Goal: Task Accomplishment & Management: Manage account settings

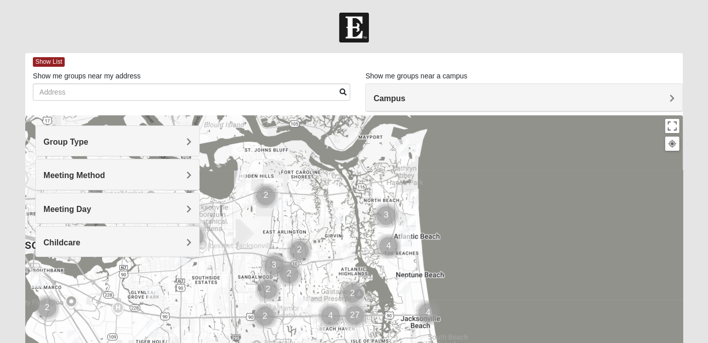
click at [184, 146] on h4 "Group Type" at bounding box center [117, 142] width 148 height 10
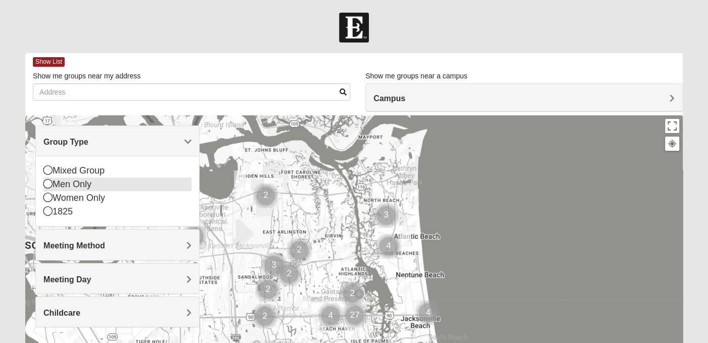
click at [139, 181] on div "Men Only" at bounding box center [117, 184] width 148 height 14
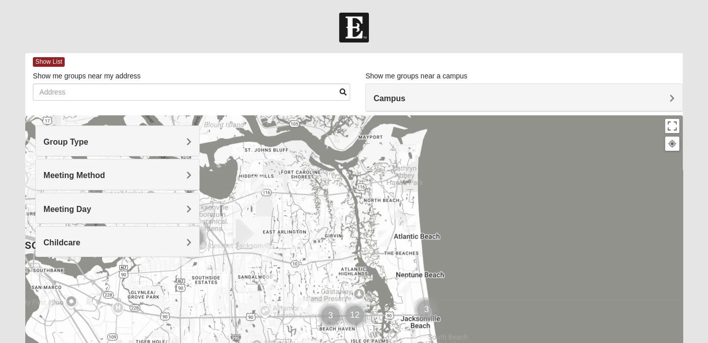
click at [393, 96] on span "Campus" at bounding box center [389, 98] width 32 height 9
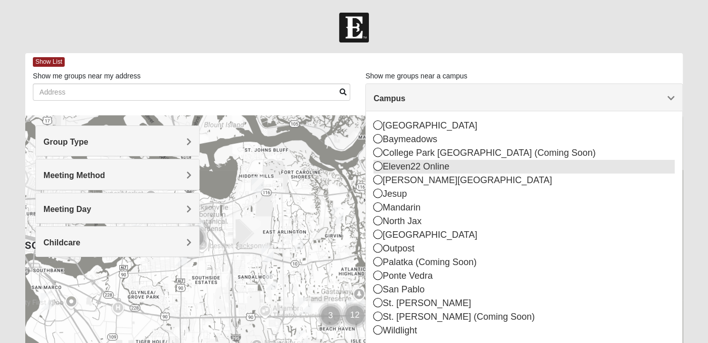
click at [376, 165] on icon at bounding box center [377, 165] width 9 height 9
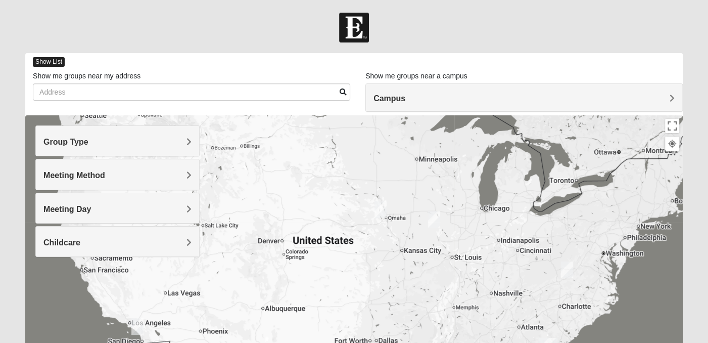
click at [51, 63] on span "Show List" at bounding box center [49, 62] width 32 height 10
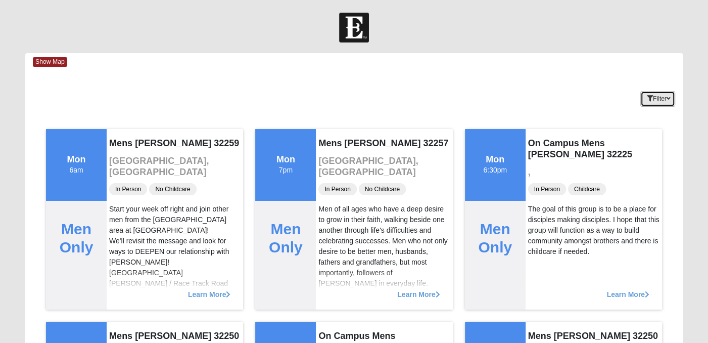
click at [669, 99] on icon "button" at bounding box center [669, 99] width 4 height 6
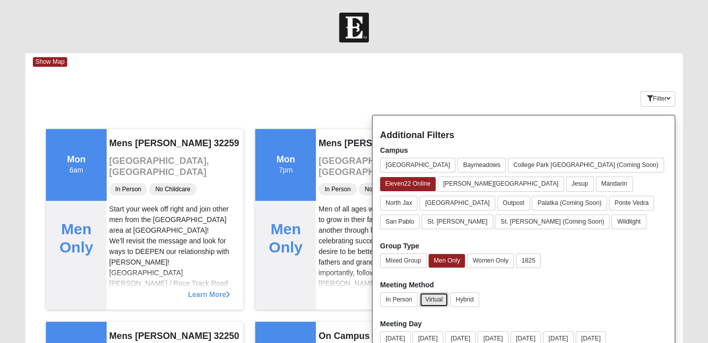
click at [434, 297] on button "Virtual" at bounding box center [433, 299] width 29 height 15
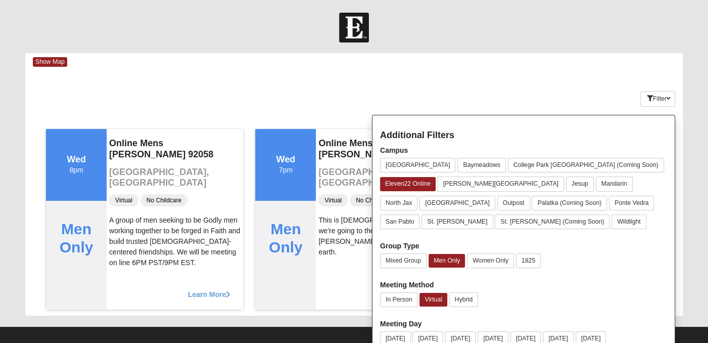
click at [560, 38] on div at bounding box center [354, 28] width 708 height 30
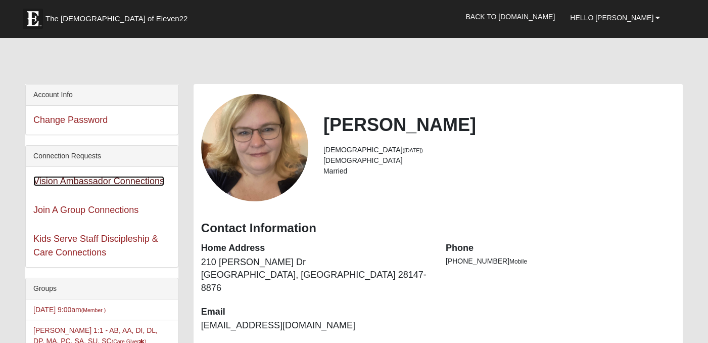
click at [62, 182] on link "Vision Ambassador Connections" at bounding box center [98, 181] width 131 height 10
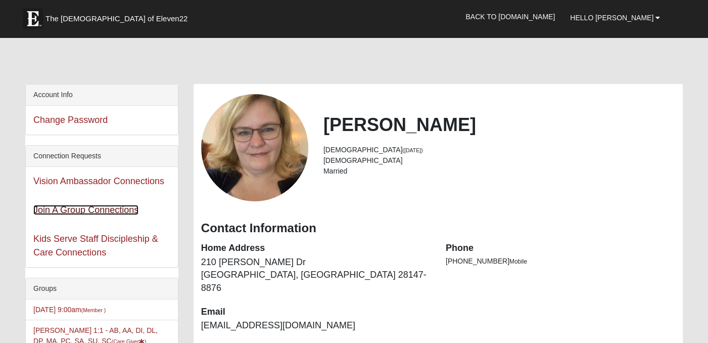
click at [91, 211] on link "Join A Group Connections" at bounding box center [85, 210] width 105 height 10
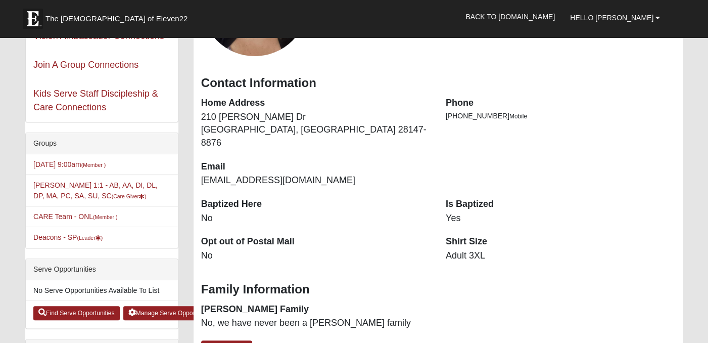
scroll to position [147, 0]
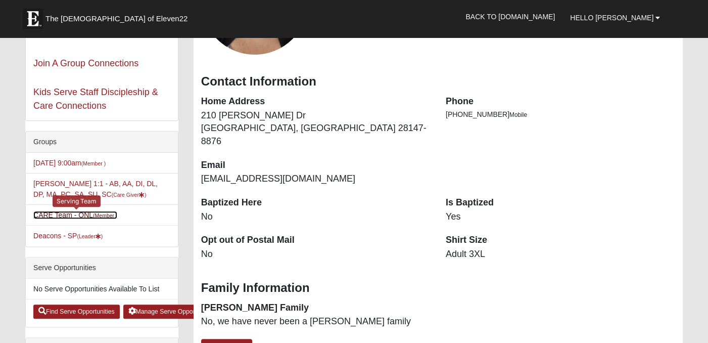
click at [53, 211] on link "CARE Team - ONL (Member )" at bounding box center [75, 215] width 84 height 8
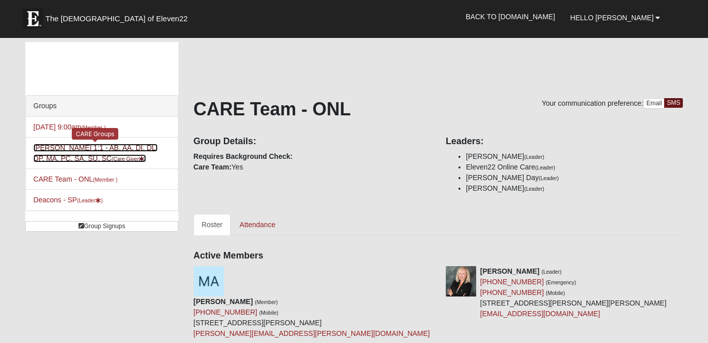
click at [56, 146] on link "[PERSON_NAME] 1:1 - AB, AA, DI, DL, DP, MA, PC, SA, SU, SC (Care Giver )" at bounding box center [95, 153] width 124 height 19
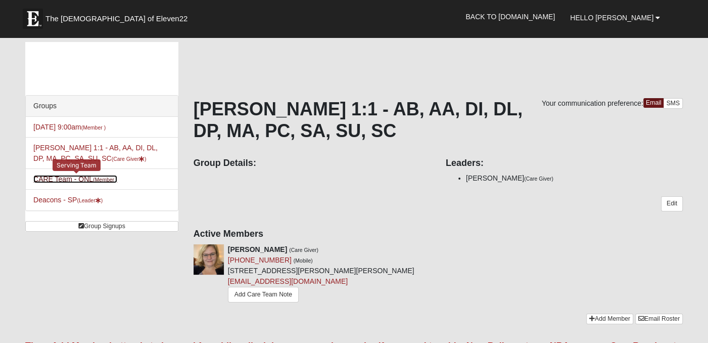
click at [43, 176] on link "CARE Team - ONL (Member )" at bounding box center [75, 179] width 84 height 8
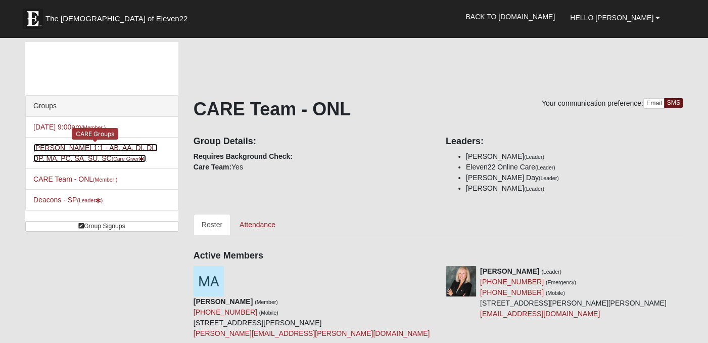
click at [75, 146] on link "Angela Brown 1:1 - AB, AA, DI, DL, DP, MA, PC, SA, SU, SC (Care Giver )" at bounding box center [95, 153] width 124 height 19
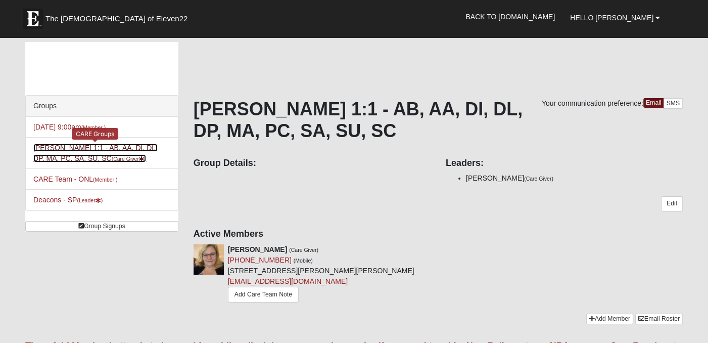
click at [69, 149] on link "Angela Brown 1:1 - AB, AA, DI, DL, DP, MA, PC, SA, SU, SC (Care Giver )" at bounding box center [95, 153] width 124 height 19
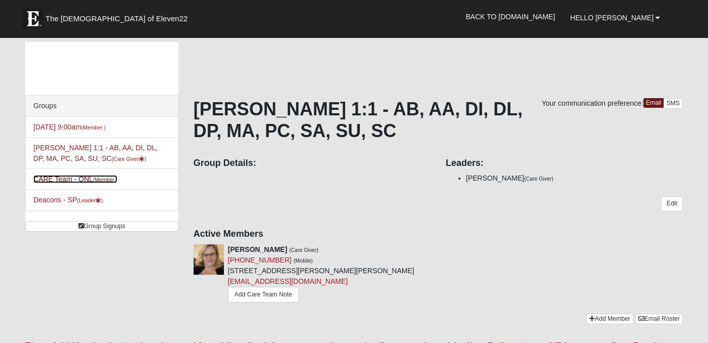
click at [49, 180] on link "CARE Team - ONL (Member )" at bounding box center [75, 179] width 84 height 8
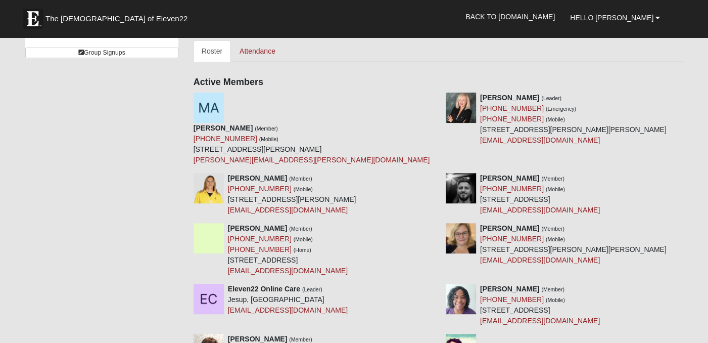
scroll to position [177, 0]
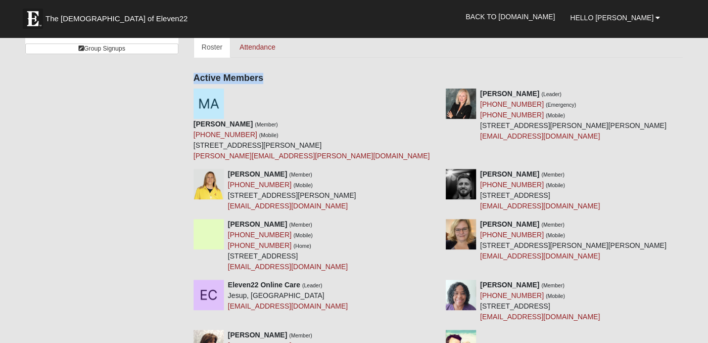
drag, startPoint x: 707, startPoint y: 69, endPoint x: 713, endPoint y: 44, distance: 25.5
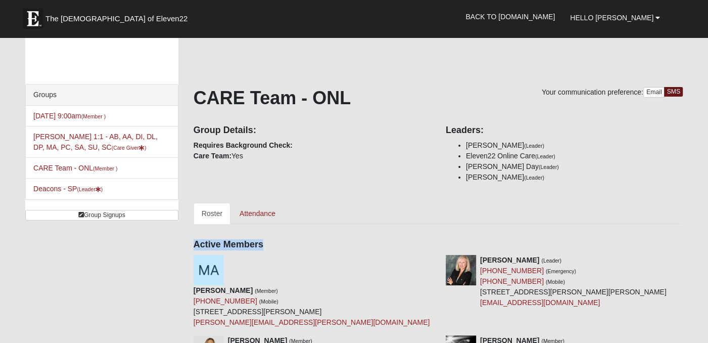
scroll to position [0, 0]
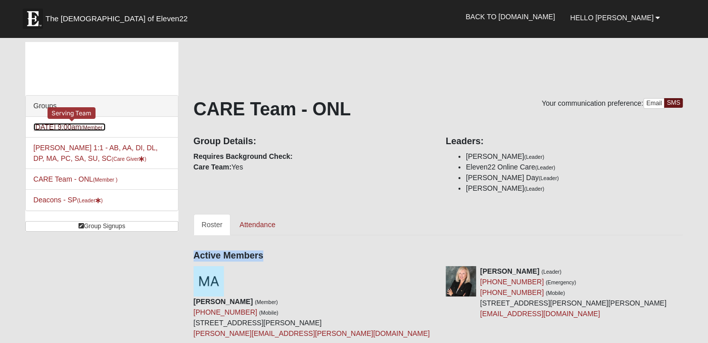
click at [57, 129] on link "Sunday 9:00am (Member )" at bounding box center [69, 127] width 72 height 8
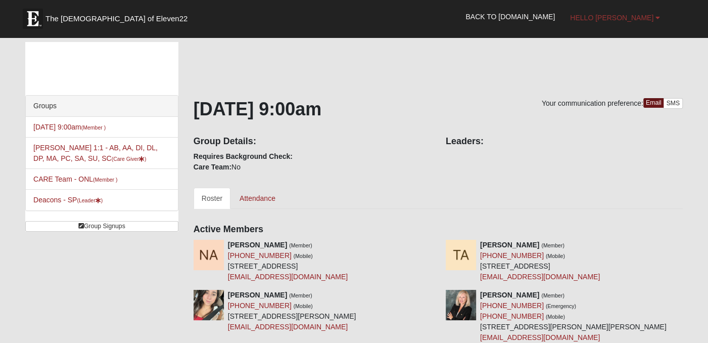
click at [625, 21] on span "Hello [PERSON_NAME]" at bounding box center [611, 18] width 83 height 8
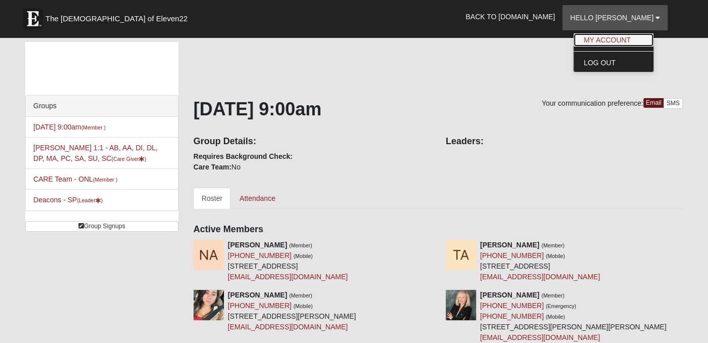
click at [616, 44] on link "My Account" at bounding box center [614, 39] width 80 height 13
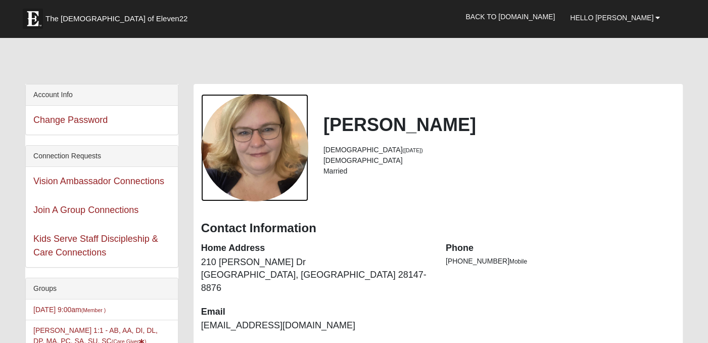
click at [270, 135] on div "View Fullsize Photo" at bounding box center [254, 147] width 107 height 107
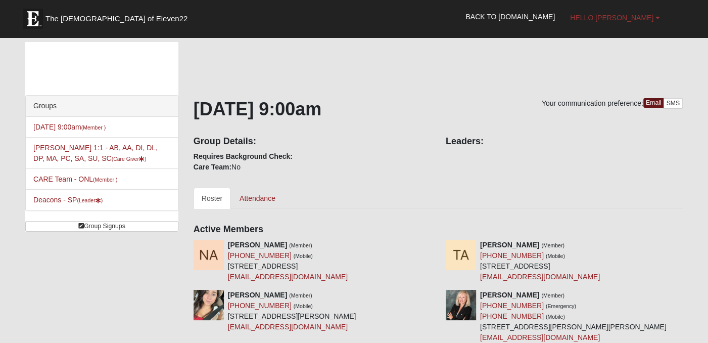
click at [642, 23] on link "Hello [PERSON_NAME]" at bounding box center [614, 17] width 105 height 25
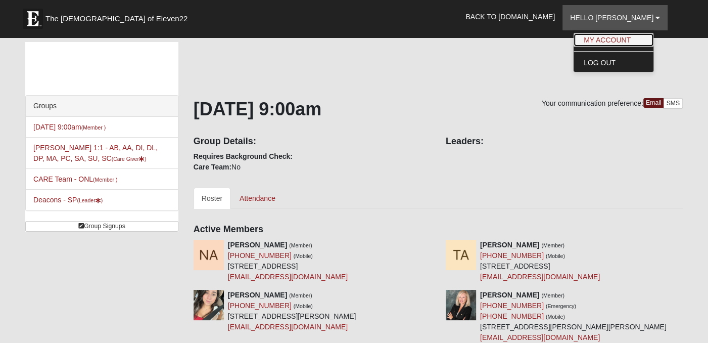
click at [633, 39] on link "My Account" at bounding box center [614, 39] width 80 height 13
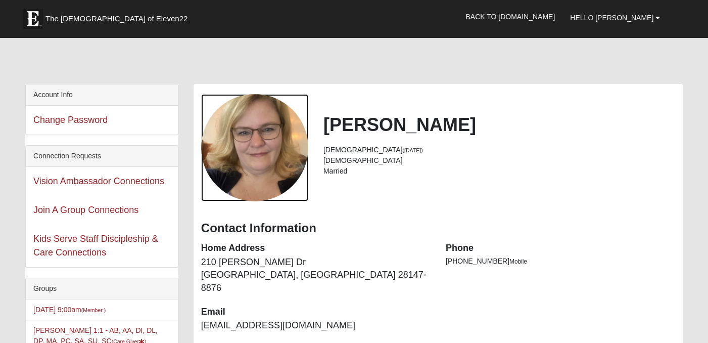
click at [265, 120] on div "View Fullsize Photo" at bounding box center [254, 147] width 107 height 107
drag, startPoint x: 279, startPoint y: 146, endPoint x: 534, endPoint y: 146, distance: 254.2
click at [534, 146] on li "[DEMOGRAPHIC_DATA] ([DATE])" at bounding box center [499, 150] width 352 height 11
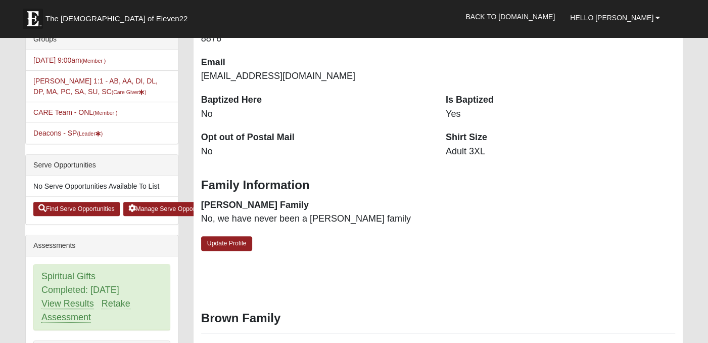
scroll to position [248, 0]
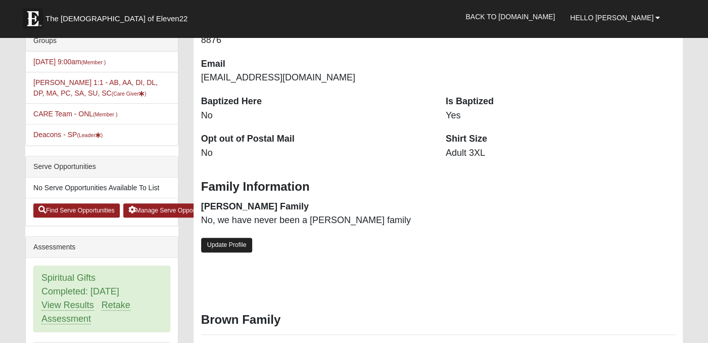
click at [218, 238] on link "Update Profile" at bounding box center [227, 245] width 52 height 15
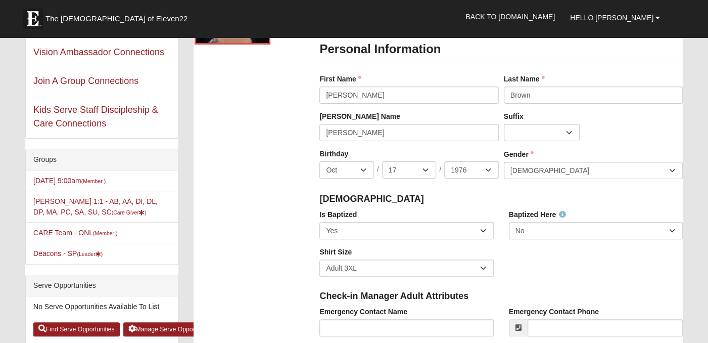
scroll to position [0, 0]
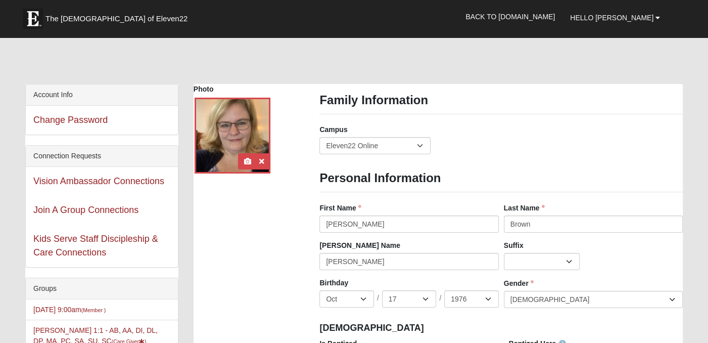
click at [230, 128] on div at bounding box center [233, 136] width 76 height 76
click at [248, 158] on icon at bounding box center [247, 161] width 7 height 7
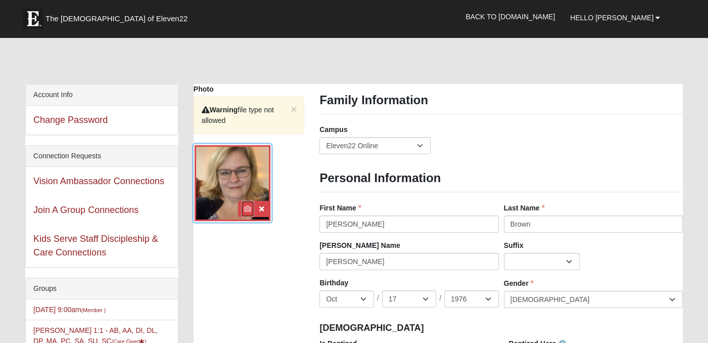
click at [245, 206] on icon at bounding box center [247, 208] width 7 height 7
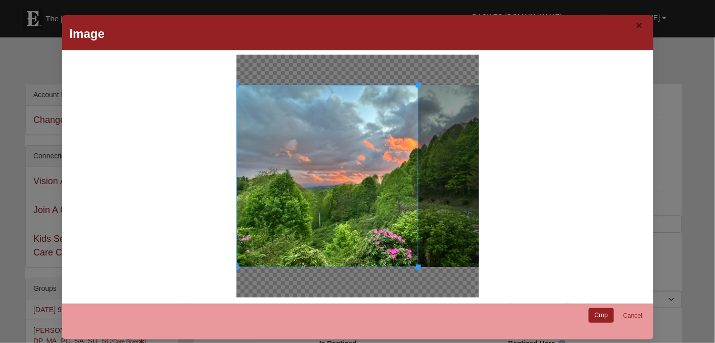
click at [636, 24] on button "×" at bounding box center [639, 25] width 12 height 17
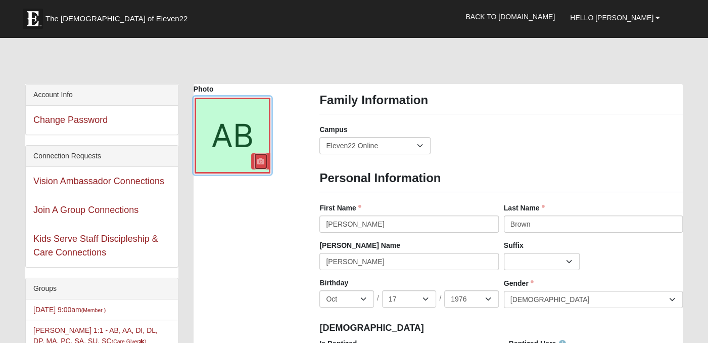
click at [254, 159] on link at bounding box center [260, 161] width 13 height 16
click at [150, 113] on div "Change Password" at bounding box center [102, 120] width 152 height 29
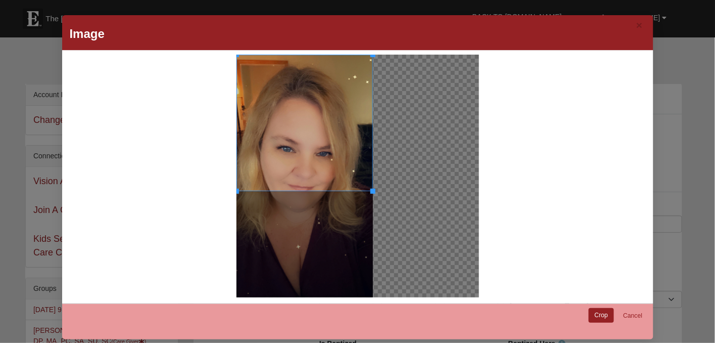
drag, startPoint x: 368, startPoint y: 56, endPoint x: 370, endPoint y: 80, distance: 23.8
click at [370, 80] on div at bounding box center [305, 123] width 136 height 136
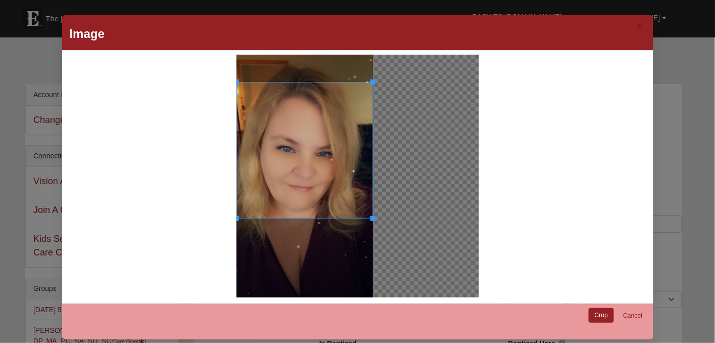
drag, startPoint x: 301, startPoint y: 56, endPoint x: 310, endPoint y: 83, distance: 28.8
click at [310, 83] on div at bounding box center [305, 150] width 136 height 136
drag, startPoint x: 367, startPoint y: 217, endPoint x: 370, endPoint y: 234, distance: 17.4
click at [370, 234] on div at bounding box center [358, 176] width 243 height 243
drag, startPoint x: 304, startPoint y: 217, endPoint x: 302, endPoint y: 236, distance: 18.3
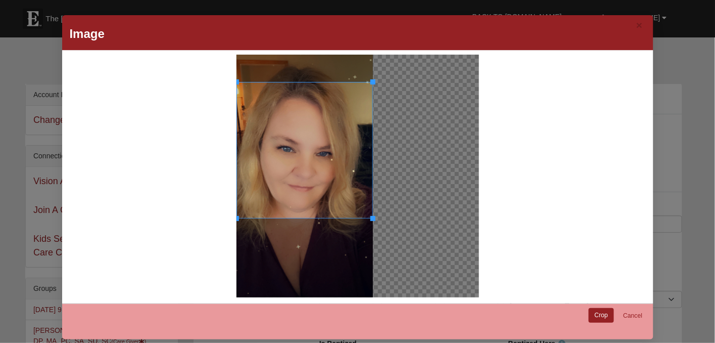
click at [302, 236] on div at bounding box center [305, 176] width 136 height 243
click at [602, 310] on link "Crop" at bounding box center [602, 315] width 26 height 15
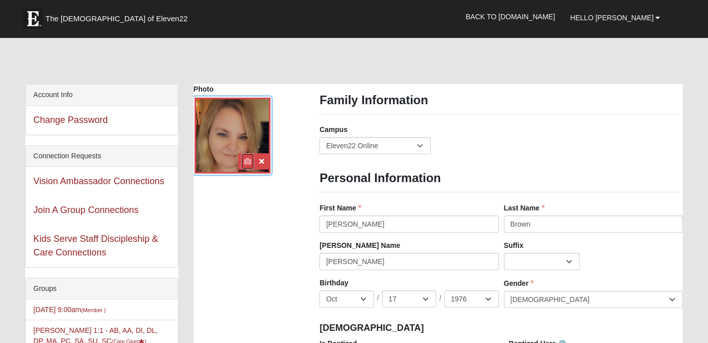
click at [245, 158] on icon at bounding box center [247, 161] width 7 height 7
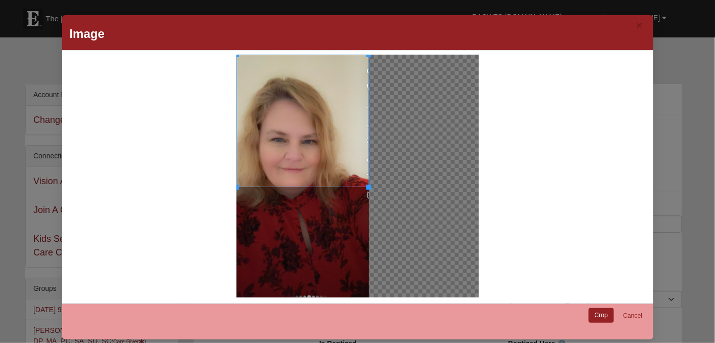
drag, startPoint x: 364, startPoint y: 187, endPoint x: 361, endPoint y: 214, distance: 27.0
click at [361, 214] on div at bounding box center [303, 176] width 132 height 243
drag, startPoint x: 320, startPoint y: 186, endPoint x: 315, endPoint y: 216, distance: 30.7
click at [315, 216] on div at bounding box center [303, 176] width 132 height 243
drag, startPoint x: 366, startPoint y: 187, endPoint x: 354, endPoint y: 211, distance: 26.7
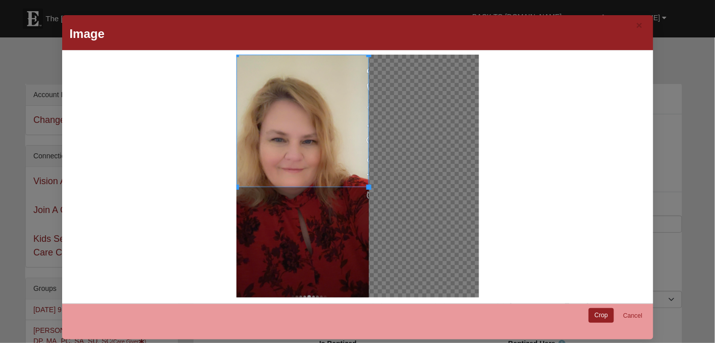
click at [354, 211] on div at bounding box center [303, 176] width 132 height 243
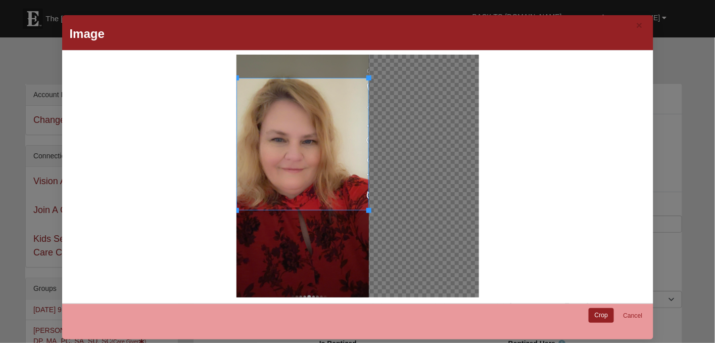
drag, startPoint x: 298, startPoint y: 56, endPoint x: 299, endPoint y: 79, distance: 23.3
click at [299, 79] on div at bounding box center [303, 144] width 132 height 132
click at [597, 311] on link "Crop" at bounding box center [602, 315] width 26 height 15
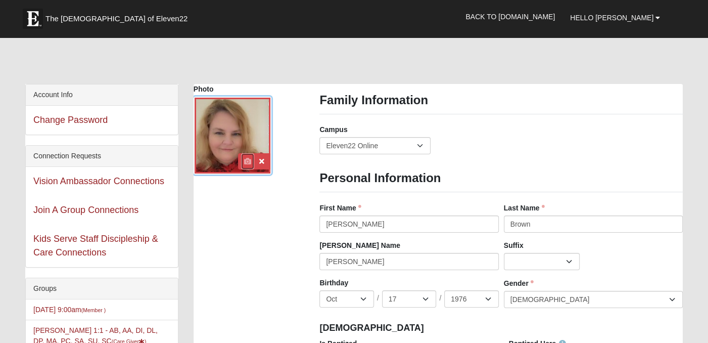
click at [249, 160] on icon at bounding box center [247, 161] width 7 height 7
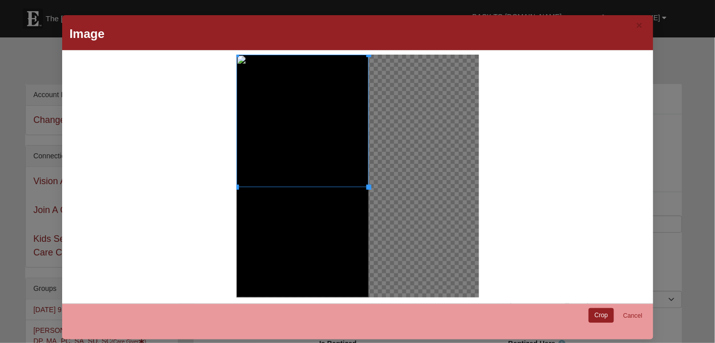
drag, startPoint x: 344, startPoint y: 186, endPoint x: 342, endPoint y: 211, distance: 25.3
click at [342, 211] on div at bounding box center [303, 176] width 132 height 243
drag, startPoint x: 363, startPoint y: 186, endPoint x: 357, endPoint y: 225, distance: 39.4
click at [357, 225] on div at bounding box center [303, 176] width 132 height 243
drag, startPoint x: 365, startPoint y: 185, endPoint x: 360, endPoint y: 198, distance: 13.8
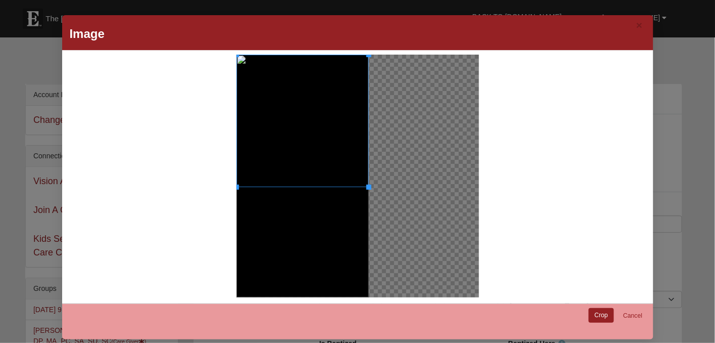
click at [360, 198] on div at bounding box center [303, 176] width 132 height 243
drag, startPoint x: 360, startPoint y: 186, endPoint x: 358, endPoint y: 212, distance: 25.9
click at [358, 212] on div at bounding box center [303, 176] width 132 height 243
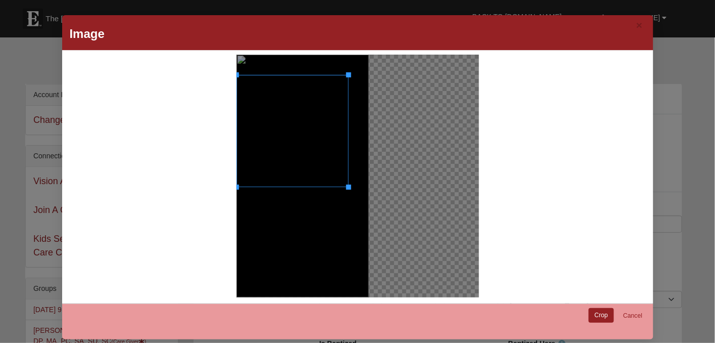
drag, startPoint x: 364, startPoint y: 54, endPoint x: 345, endPoint y: 108, distance: 57.4
click at [345, 108] on div at bounding box center [293, 131] width 112 height 112
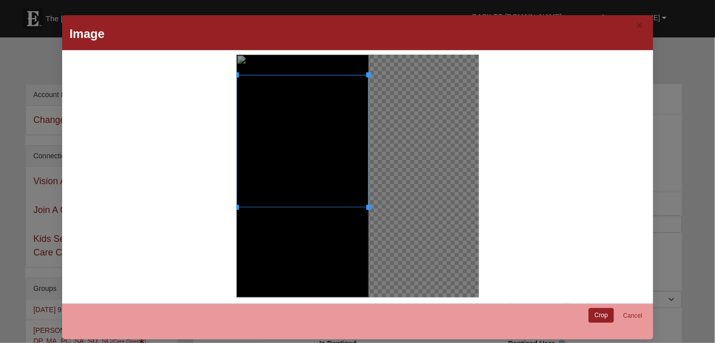
drag, startPoint x: 344, startPoint y: 186, endPoint x: 339, endPoint y: 213, distance: 27.9
click at [339, 213] on div at bounding box center [303, 176] width 132 height 243
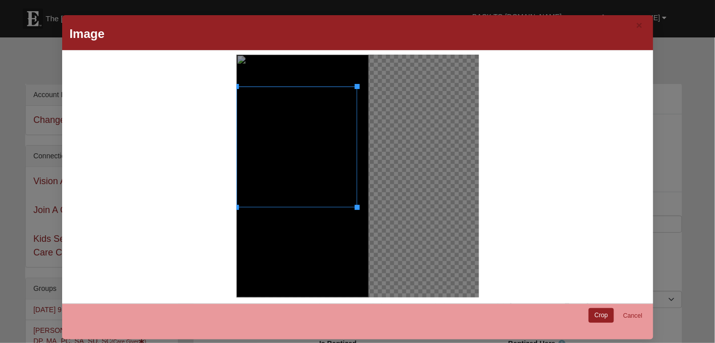
drag, startPoint x: 362, startPoint y: 72, endPoint x: 360, endPoint y: 85, distance: 13.3
click at [359, 85] on div at bounding box center [303, 176] width 132 height 243
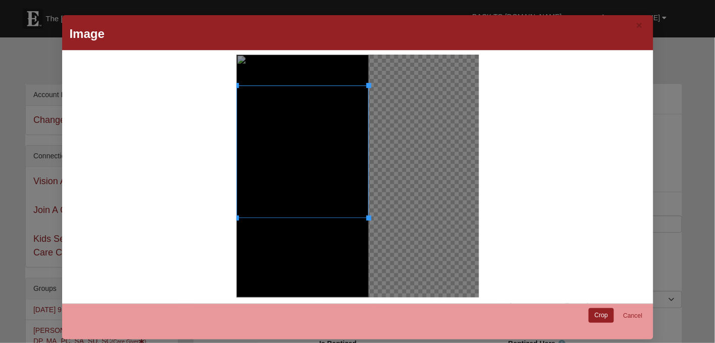
drag, startPoint x: 356, startPoint y: 209, endPoint x: 369, endPoint y: 218, distance: 16.4
click at [369, 218] on div at bounding box center [358, 176] width 243 height 243
click at [591, 312] on link "Crop" at bounding box center [602, 315] width 26 height 15
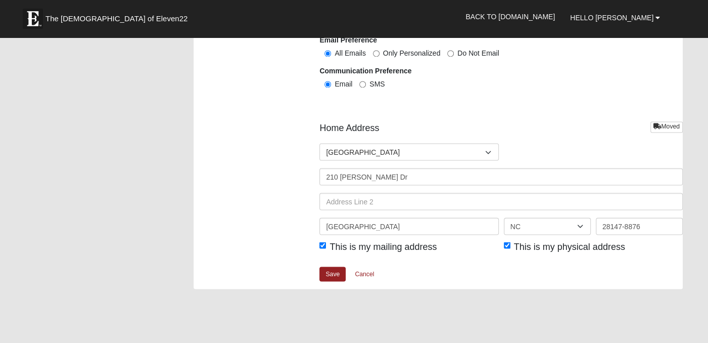
scroll to position [1185, 0]
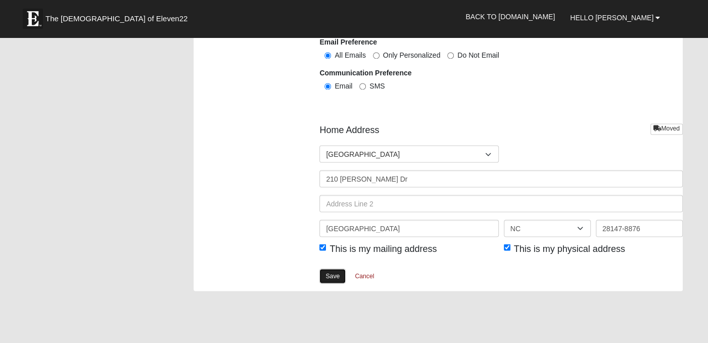
click at [332, 280] on link "Save" at bounding box center [332, 275] width 26 height 15
